Goal: Task Accomplishment & Management: Manage account settings

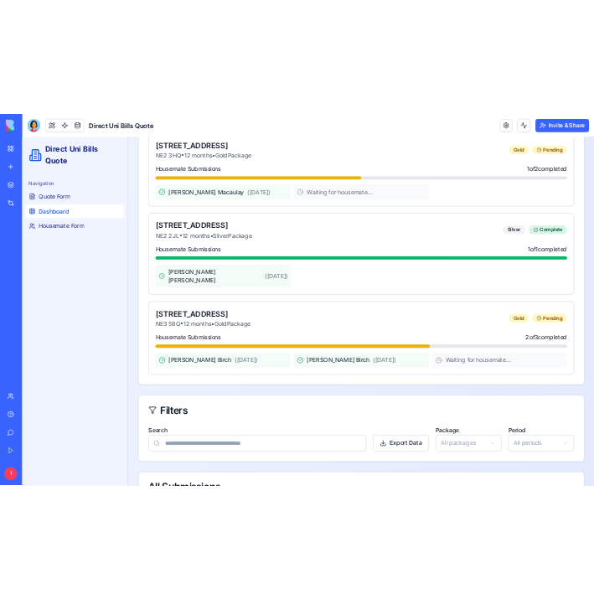
scroll to position [4571, 0]
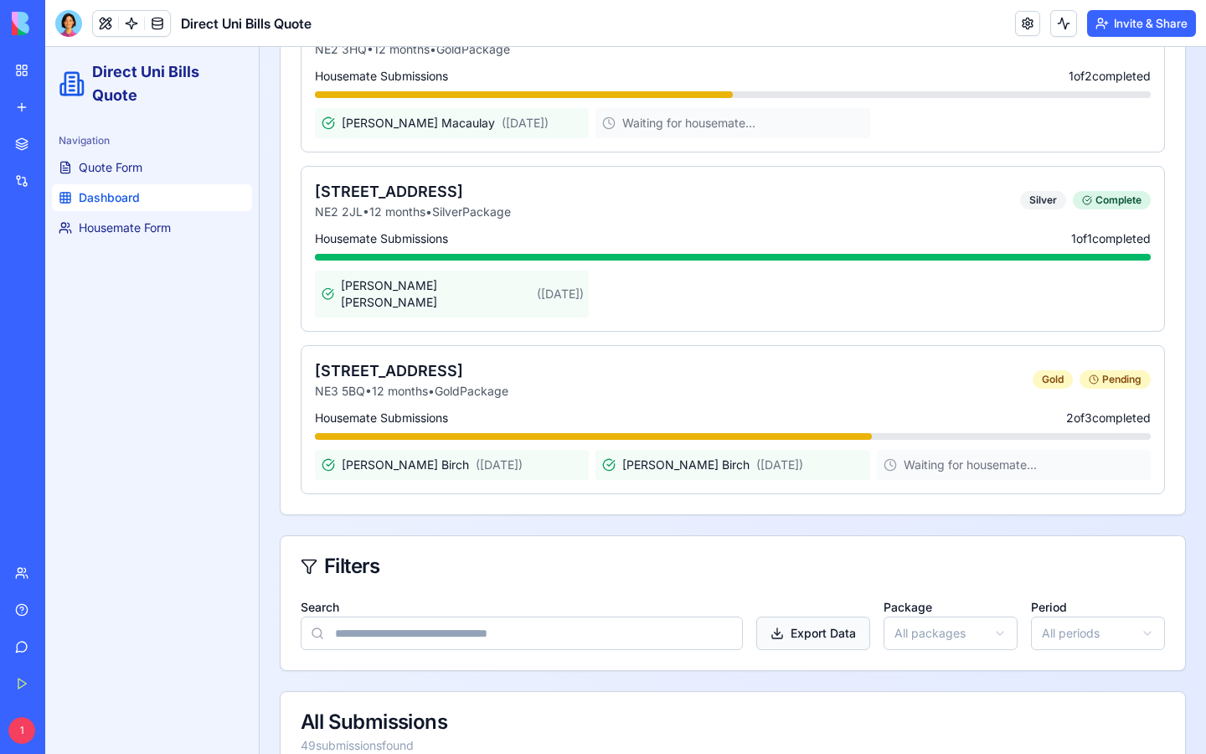
click at [593, 598] on button "Export Data" at bounding box center [813, 633] width 114 height 34
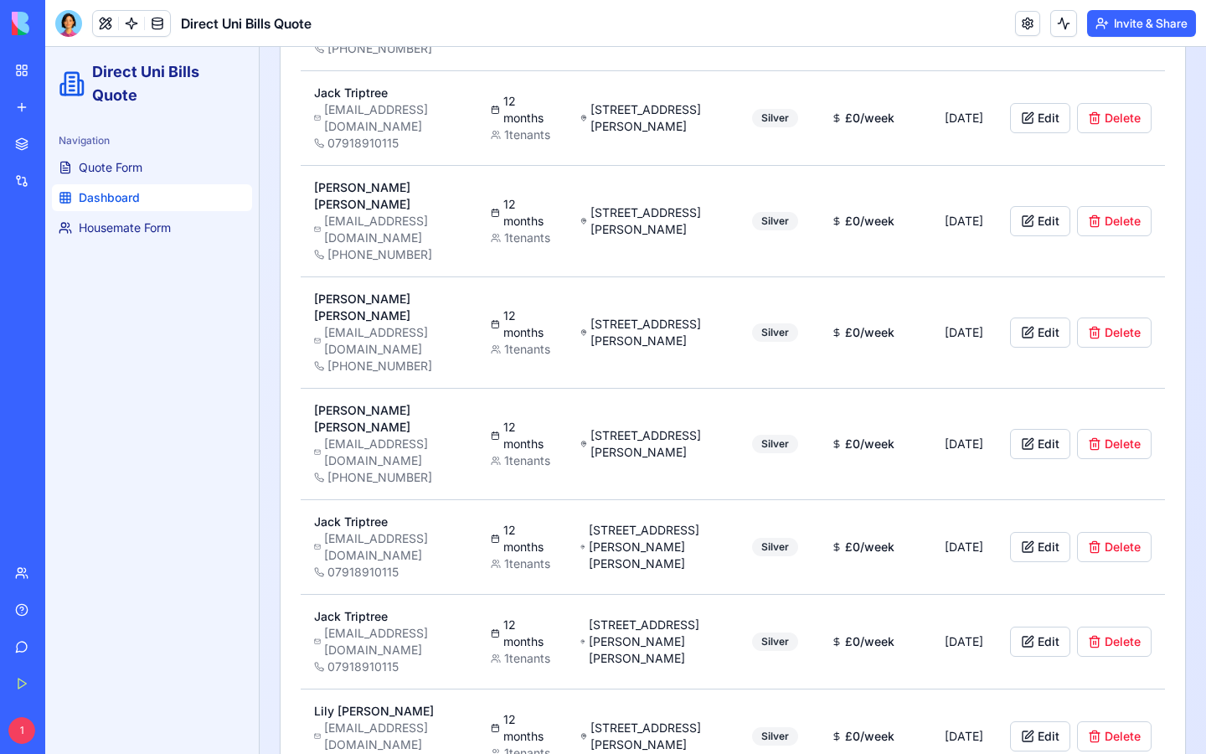
scroll to position [9205, 0]
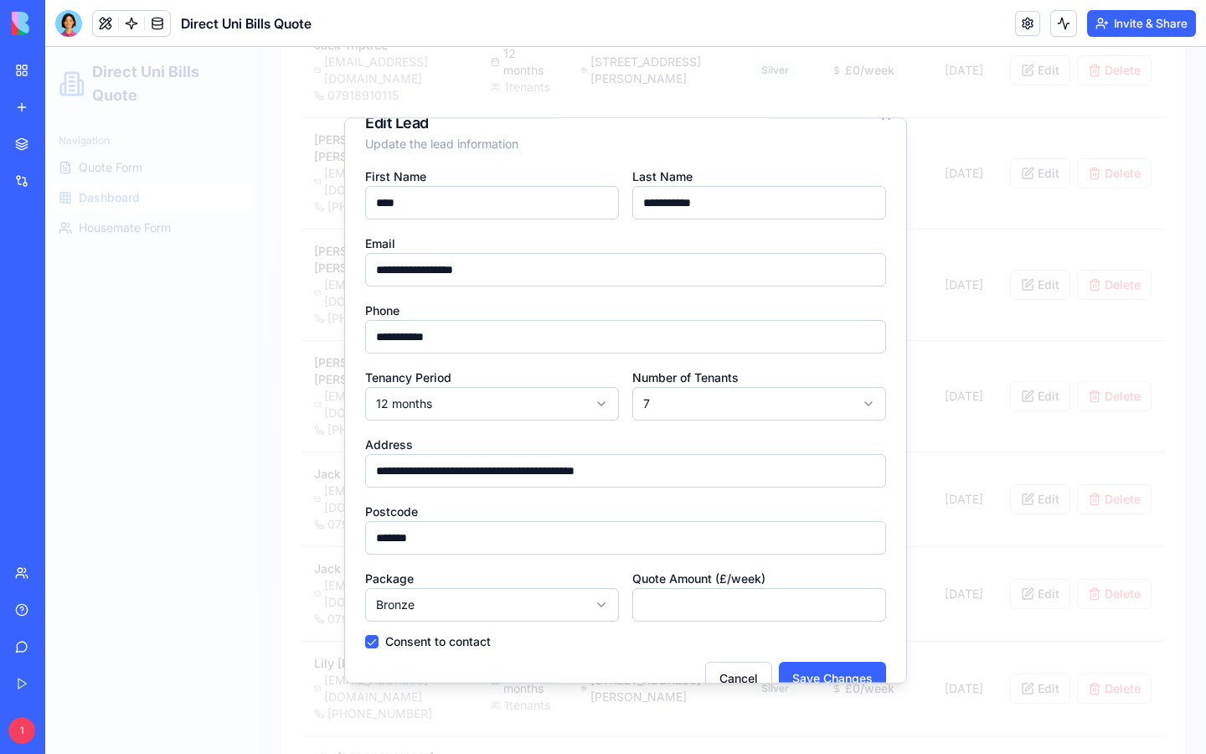
scroll to position [56, 0]
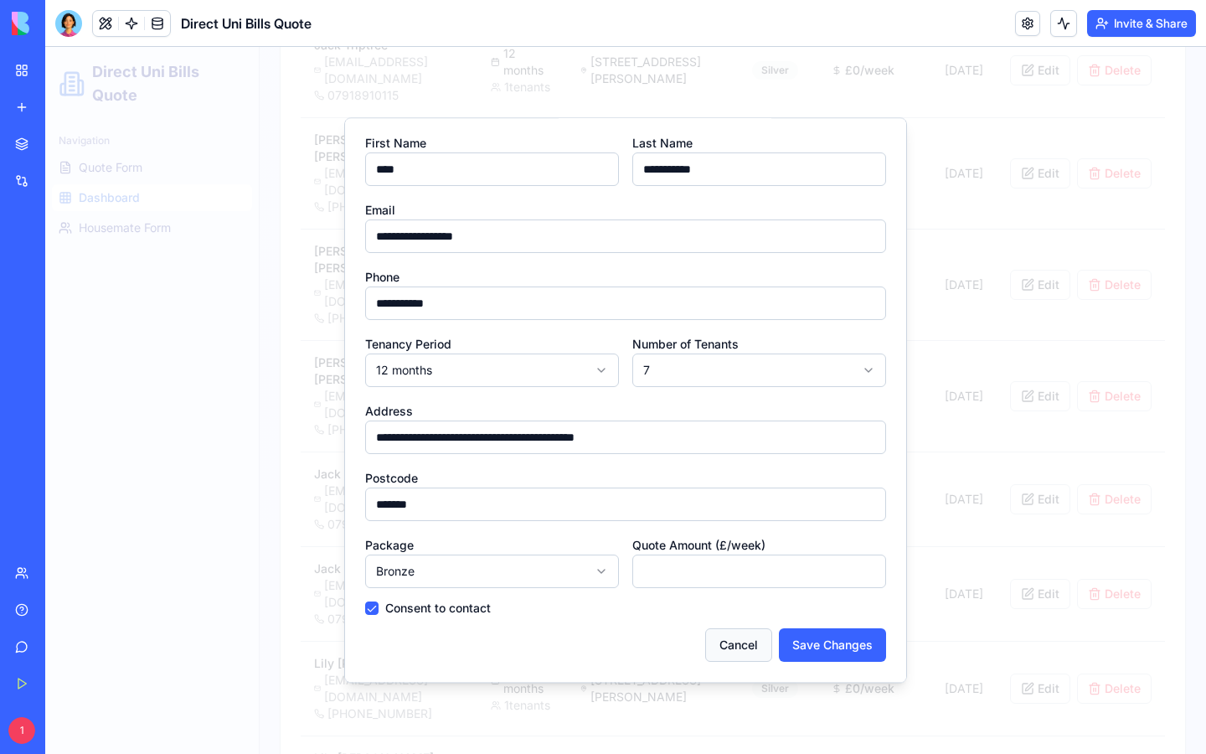
click at [593, 598] on button "Cancel" at bounding box center [738, 645] width 67 height 34
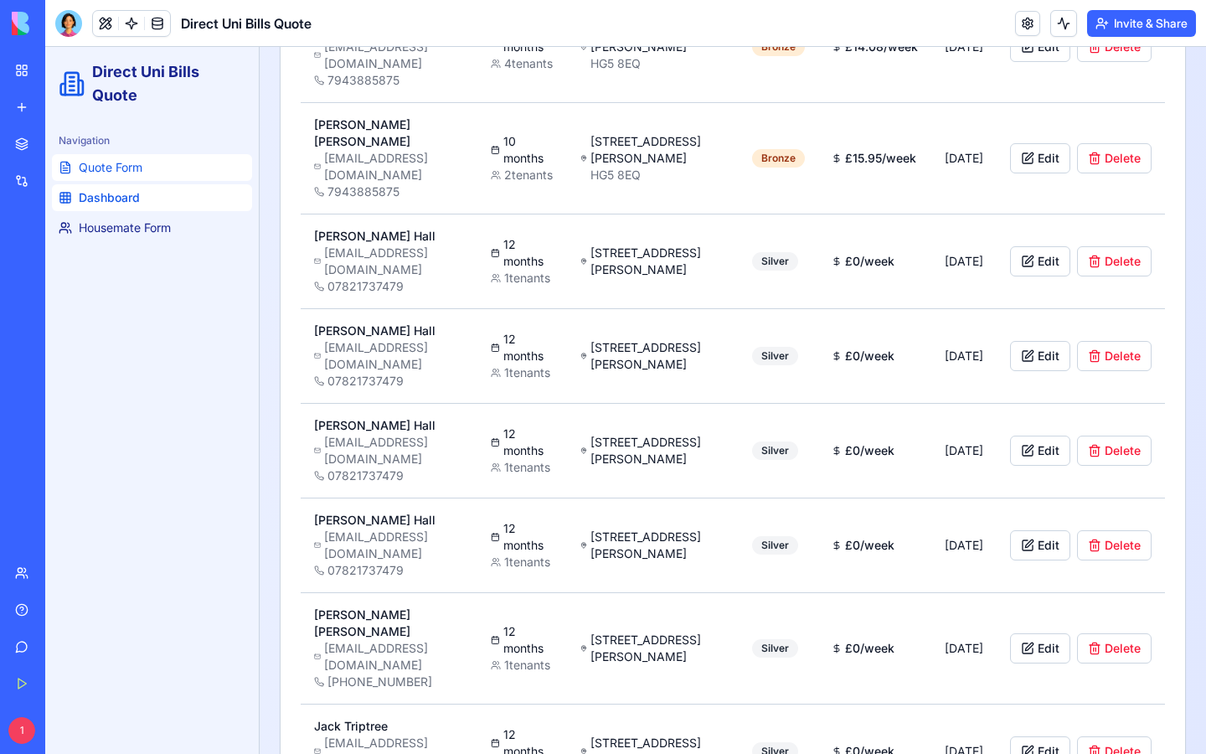
click at [146, 177] on link "Quote Form" at bounding box center [152, 167] width 200 height 27
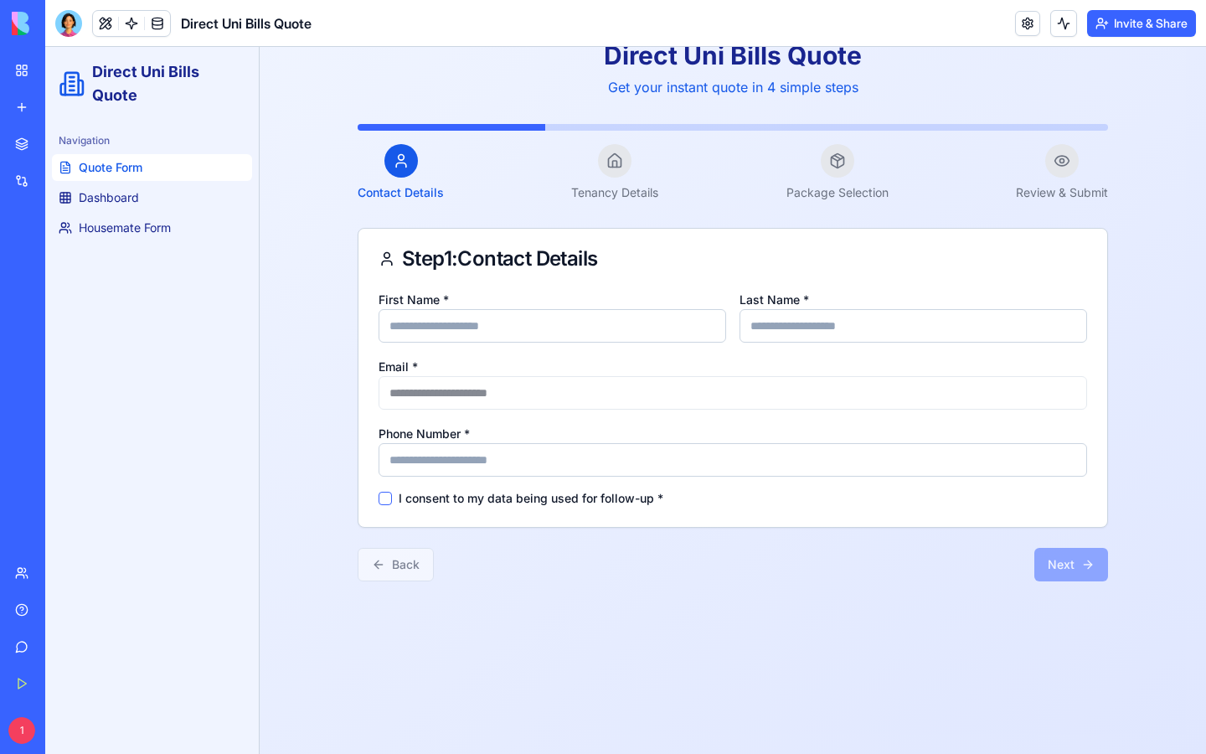
click at [169, 212] on ul "Quote Form Dashboard Housemate Form" at bounding box center [152, 197] width 200 height 87
click at [150, 202] on link "Dashboard" at bounding box center [152, 197] width 200 height 27
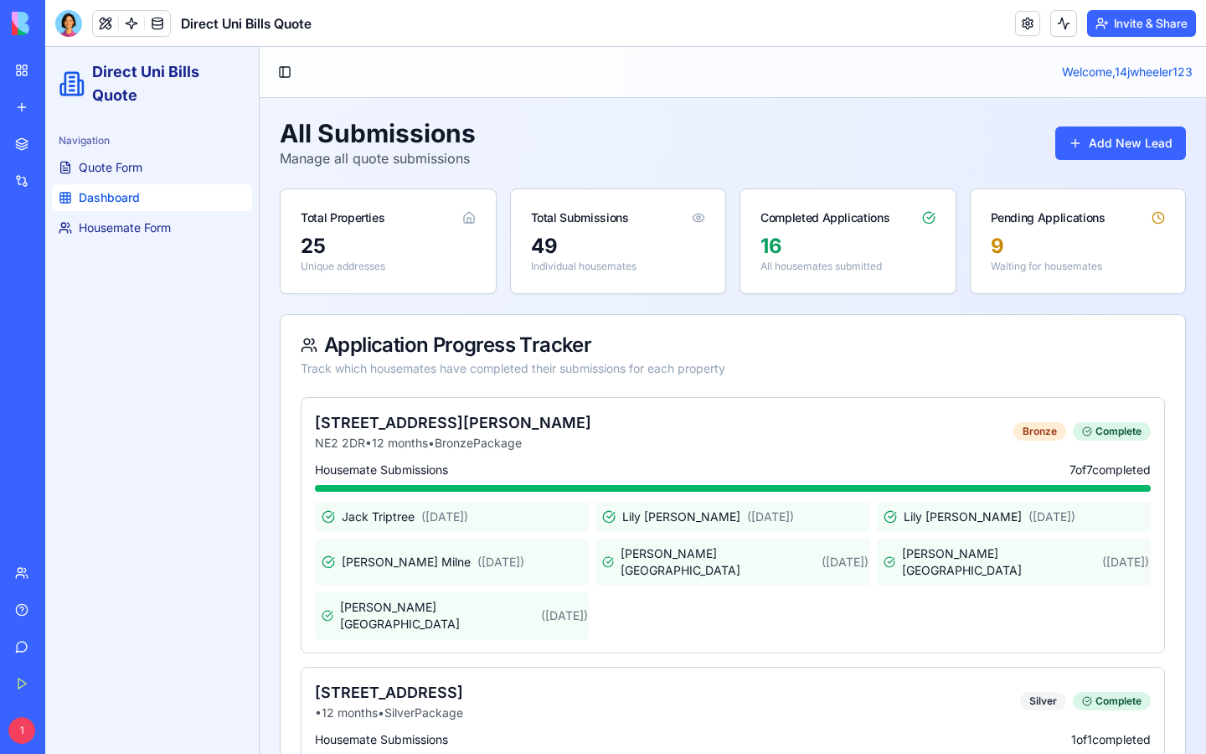
click at [559, 229] on div "Total Submissions" at bounding box center [618, 211] width 215 height 44
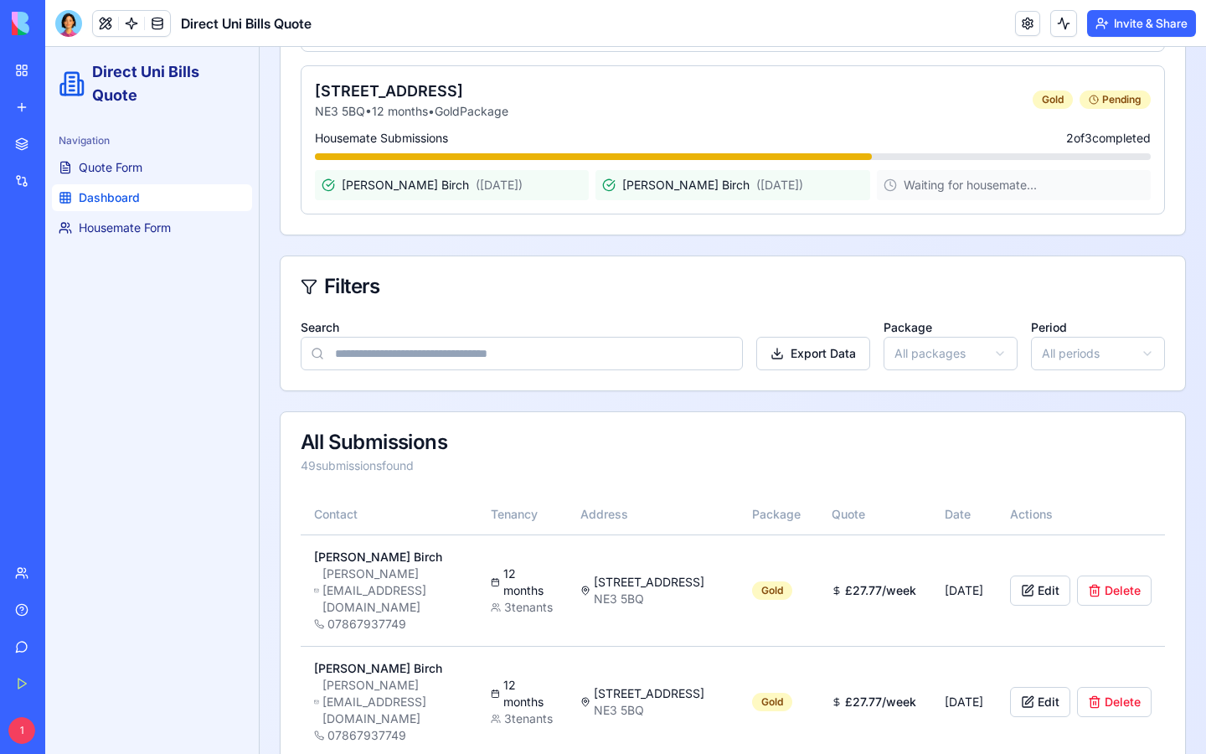
scroll to position [4879, 0]
